Goal: Check status

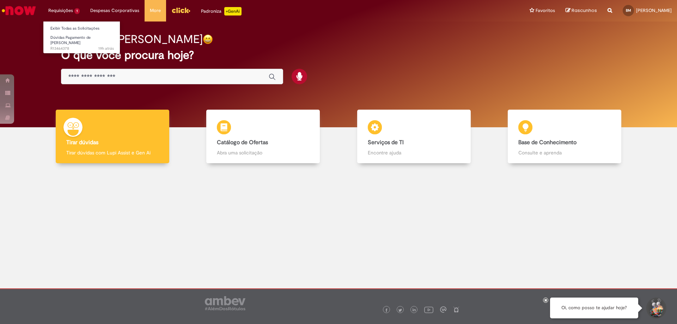
click at [65, 8] on li "Requisições 1 Exibir Todas as Solicitações Dúvidas Pagamento de [PERSON_NAME] 1…" at bounding box center [64, 10] width 42 height 21
click at [66, 28] on link "Exibir Todas as Solicitações" at bounding box center [82, 29] width 78 height 8
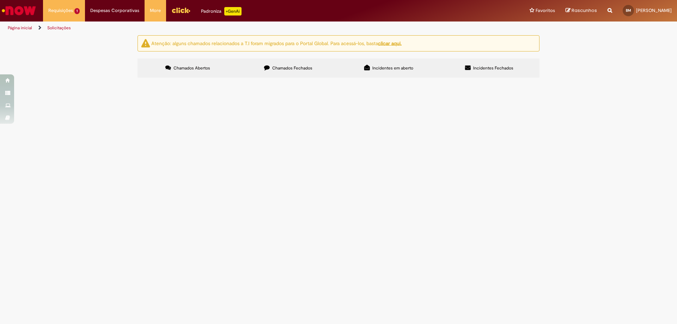
click at [0, 0] on span "Desconto indevido de IRRF no PLR pago pela empresa." at bounding box center [0, 0] width 0 height 0
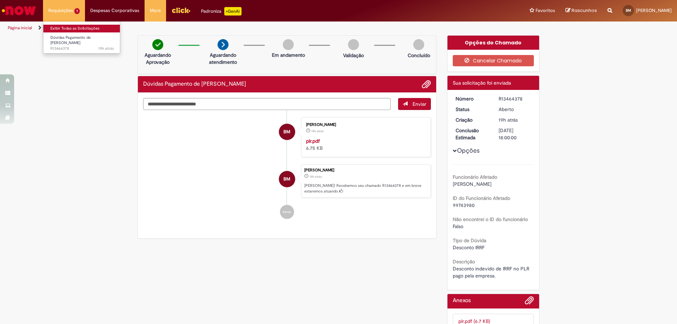
click at [72, 28] on link "Exibir Todas as Solicitações" at bounding box center [82, 29] width 78 height 8
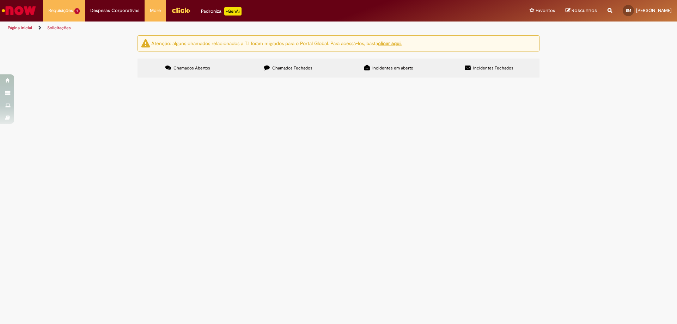
click at [273, 65] on span "Chamados Fechados" at bounding box center [292, 68] width 40 height 6
click at [0, 0] on span "Informação sobre auditoria ano 2023. Identificar a irregularidade ocorrida." at bounding box center [0, 0] width 0 height 0
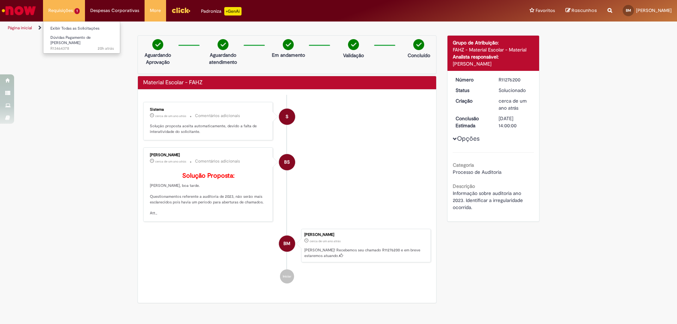
click at [71, 3] on li "Requisições 1 Exibir Todas as Solicitações Dúvidas Pagamento de [PERSON_NAME] 2…" at bounding box center [64, 10] width 42 height 21
click at [68, 46] on span "20h atrás 20 horas atrás R13464378" at bounding box center [81, 49] width 63 height 6
click at [67, 14] on li "Requisições 1 Exibir Todas as Solicitações Dúvidas Pagamento de [PERSON_NAME] 2…" at bounding box center [64, 10] width 42 height 21
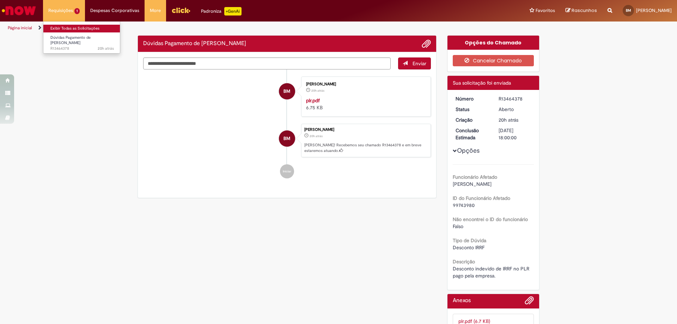
click at [67, 28] on link "Exibir Todas as Solicitações" at bounding box center [82, 29] width 78 height 8
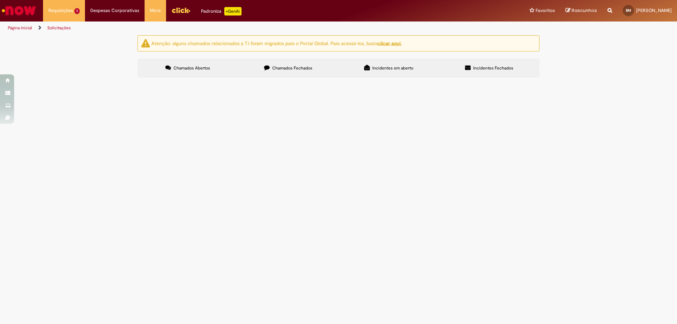
click at [280, 69] on span "Chamados Fechados" at bounding box center [292, 68] width 40 height 6
click at [476, 67] on span "Incidentes Fechados" at bounding box center [493, 68] width 40 height 6
click at [370, 72] on label "Incidentes em aberto" at bounding box center [389, 68] width 101 height 19
click at [185, 69] on span "Chamados Abertos" at bounding box center [192, 68] width 37 height 6
click at [114, 195] on main "Solicitações Atenção: alguns chamados relacionados a T.I foram migrados para o …" at bounding box center [338, 179] width 677 height 289
